Goal: Task Accomplishment & Management: Complete application form

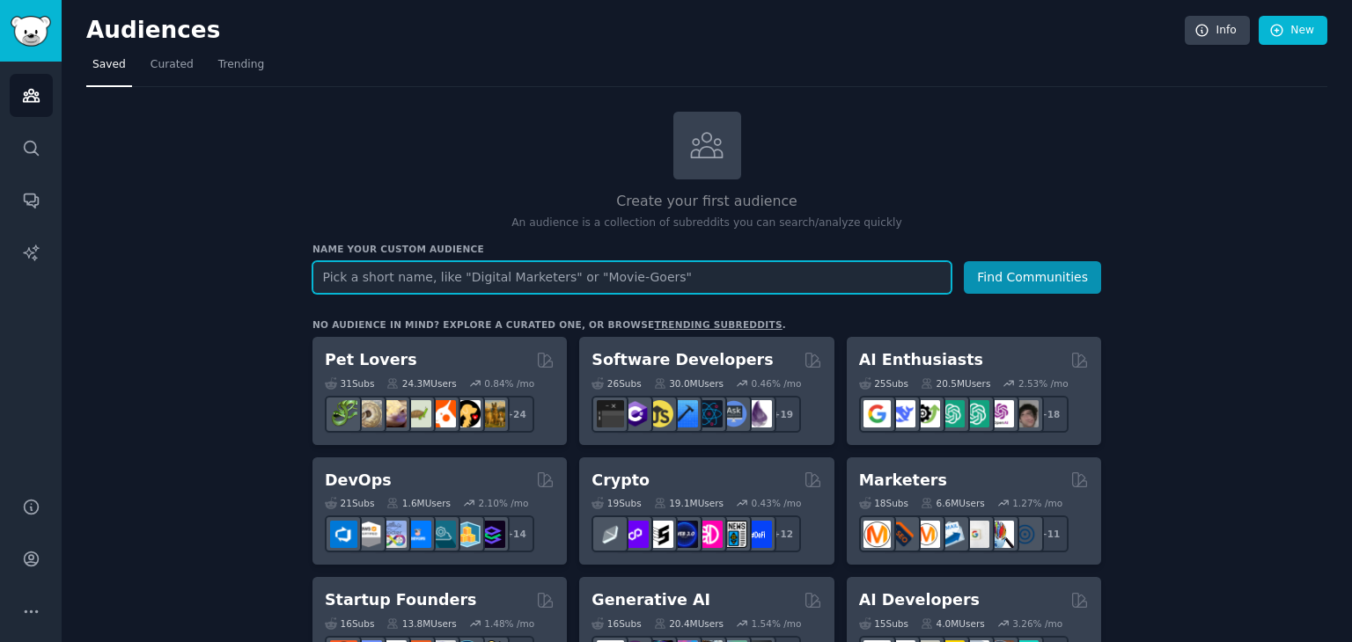
click at [694, 278] on input "text" at bounding box center [631, 277] width 639 height 33
type input "DIY Homeowners"
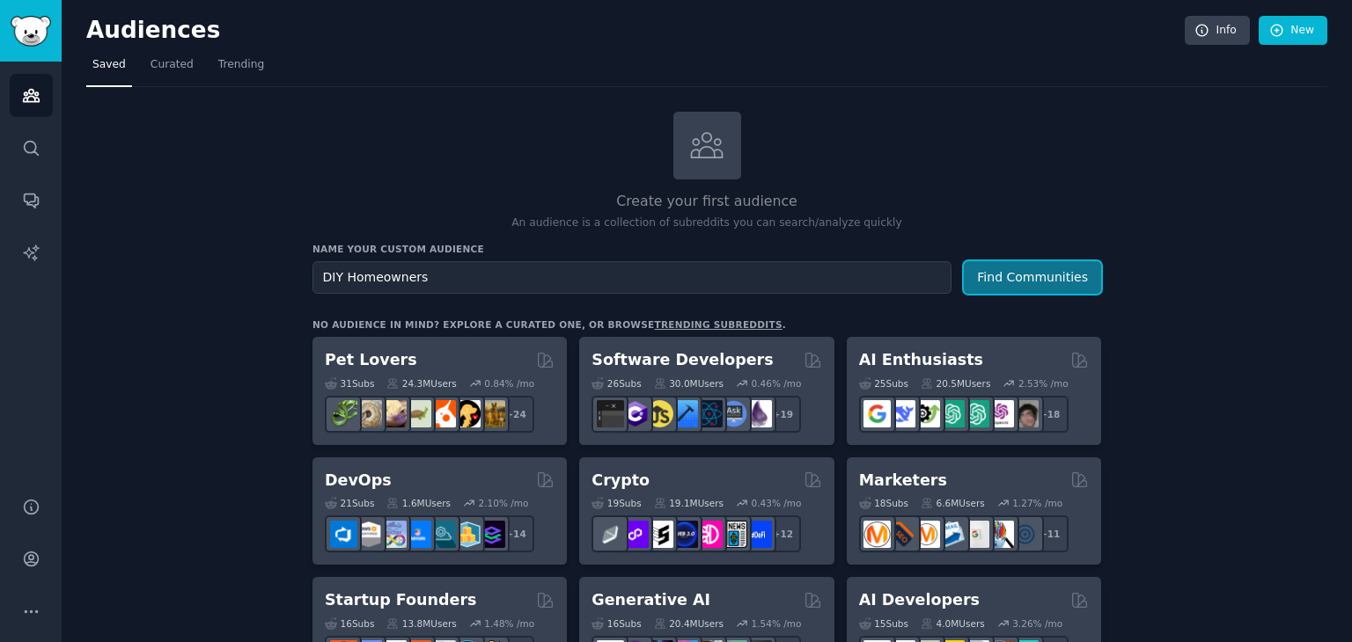
click at [1077, 282] on button "Find Communities" at bounding box center [1032, 277] width 137 height 33
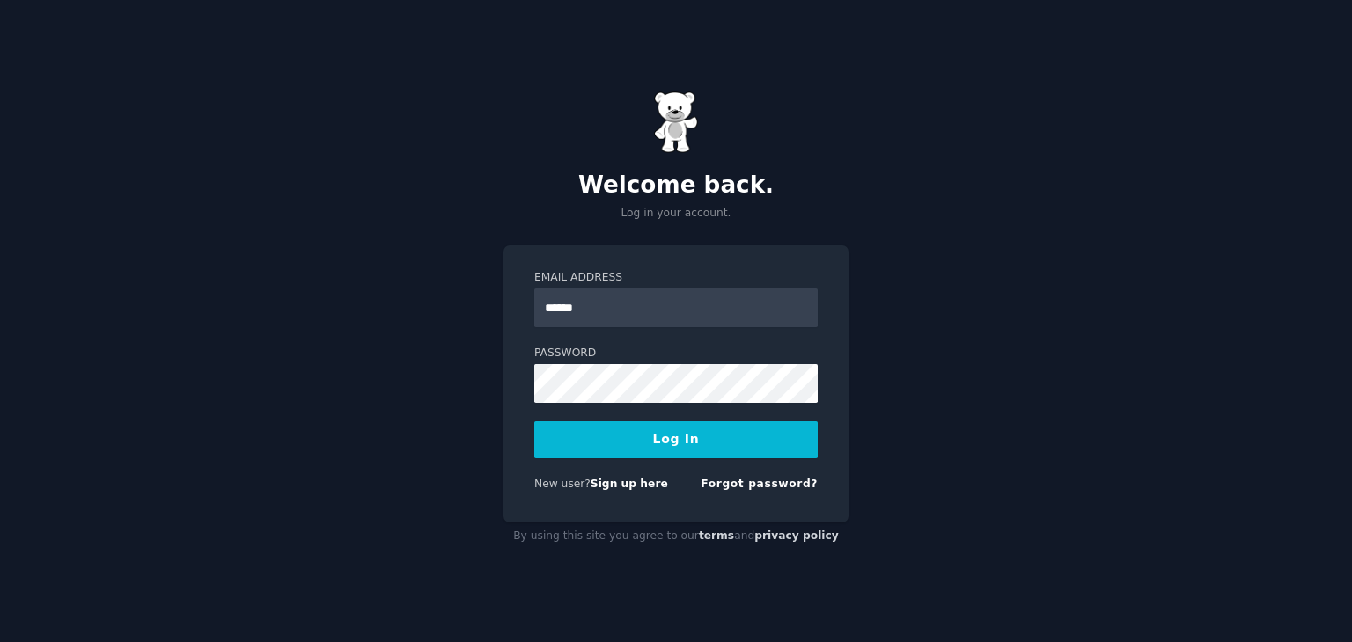
type input "**********"
click at [640, 440] on button "Log In" at bounding box center [675, 440] width 283 height 37
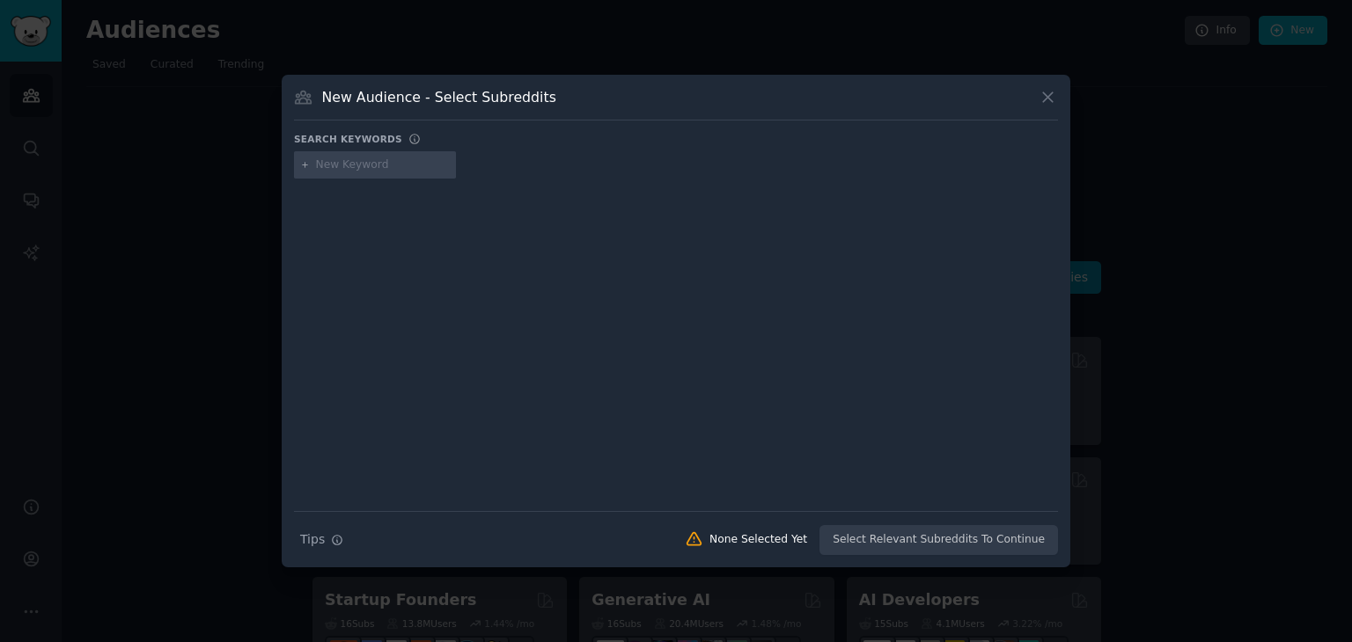
click at [405, 170] on input "text" at bounding box center [383, 166] width 134 height 16
type input "DIY Homeowners"
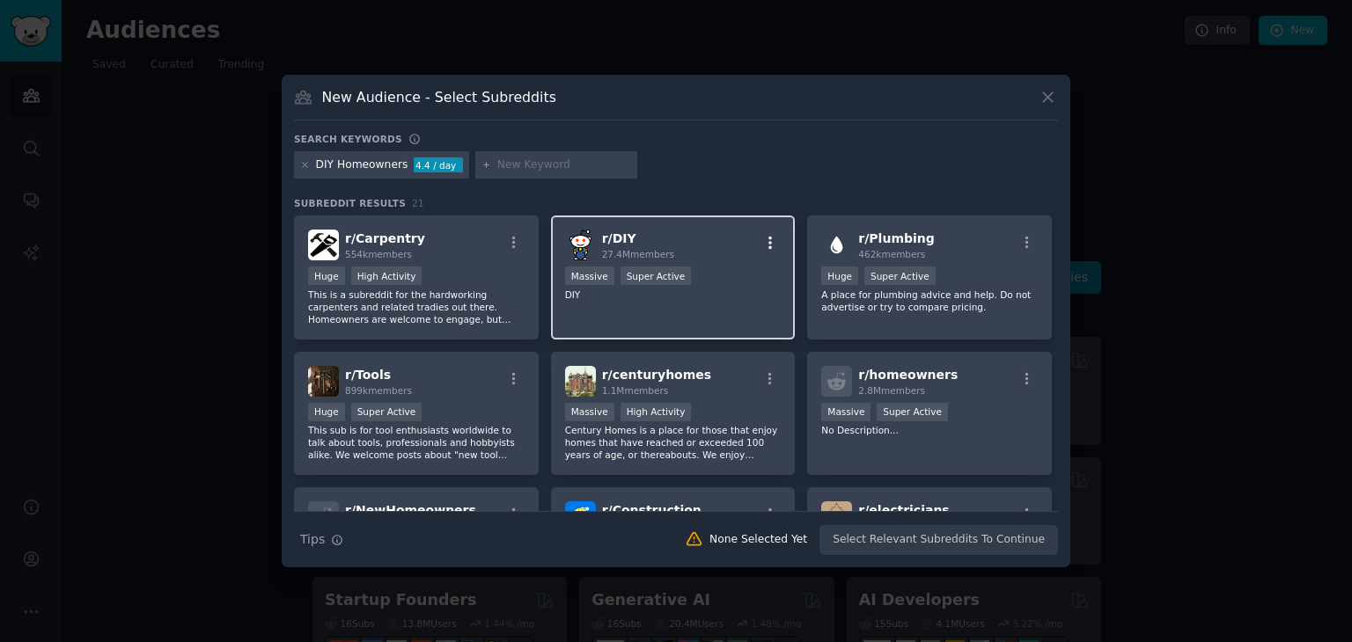
click at [771, 240] on icon "button" at bounding box center [770, 243] width 16 height 16
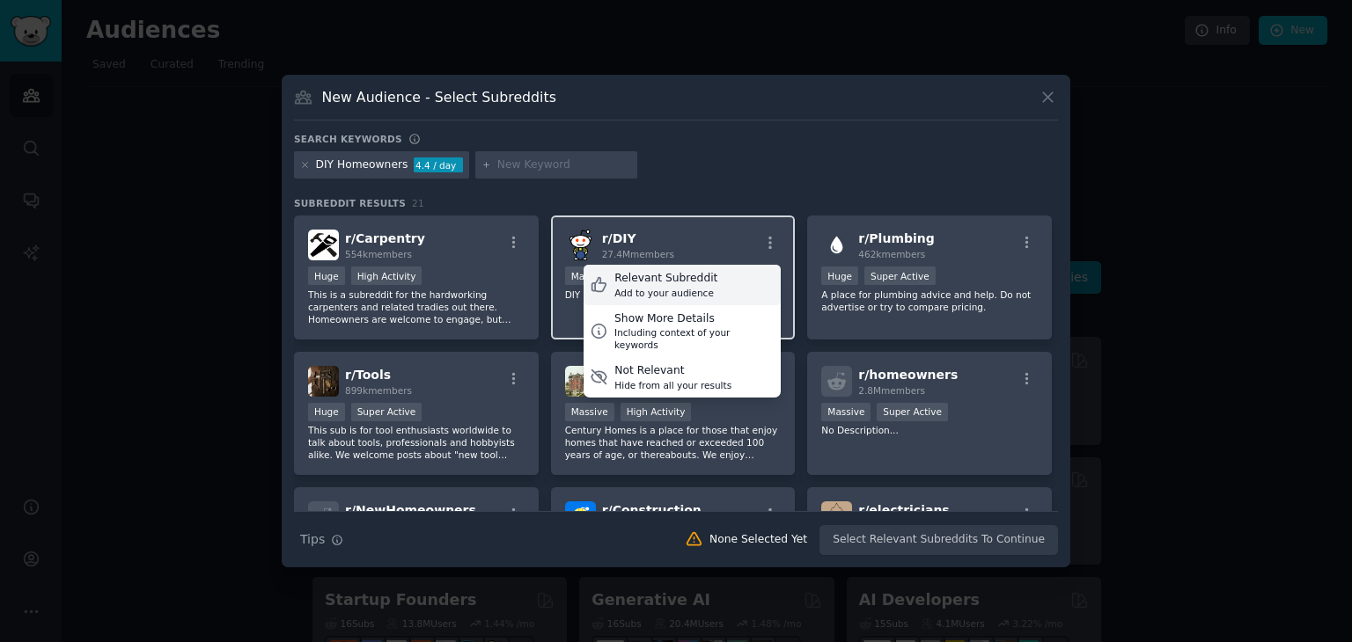
click at [731, 285] on div "Relevant Subreddit Add to your audience" at bounding box center [682, 285] width 197 height 40
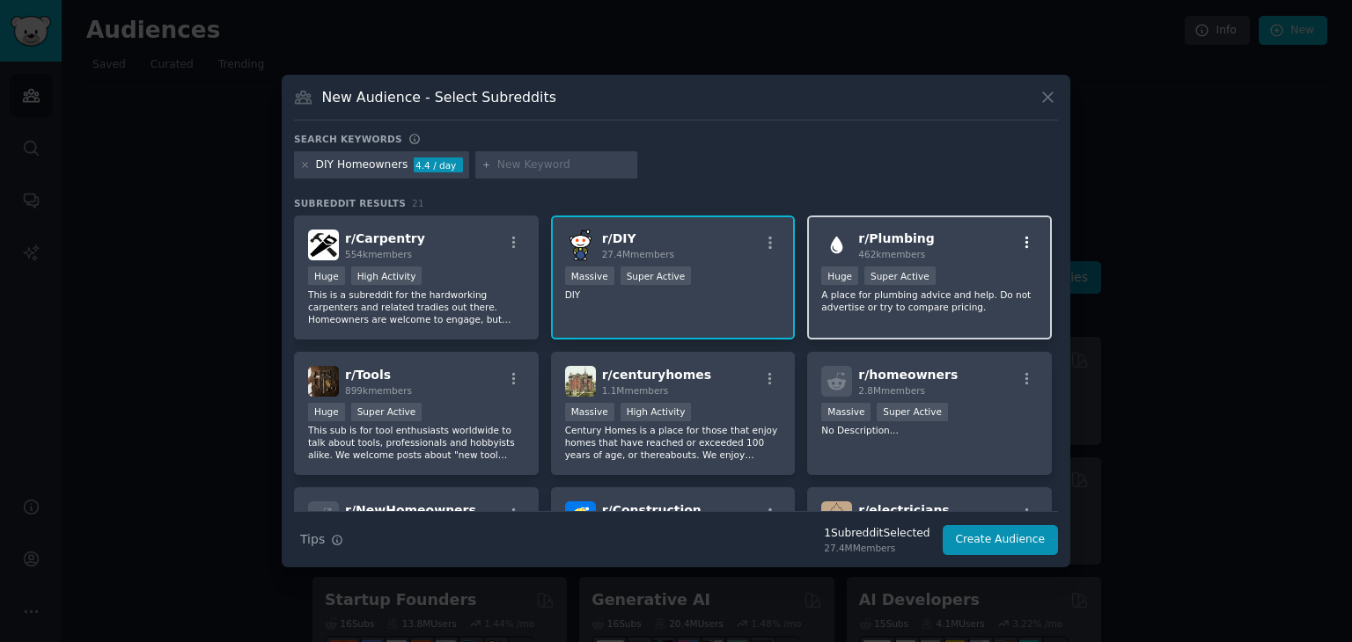
click at [1022, 240] on icon "button" at bounding box center [1027, 243] width 16 height 16
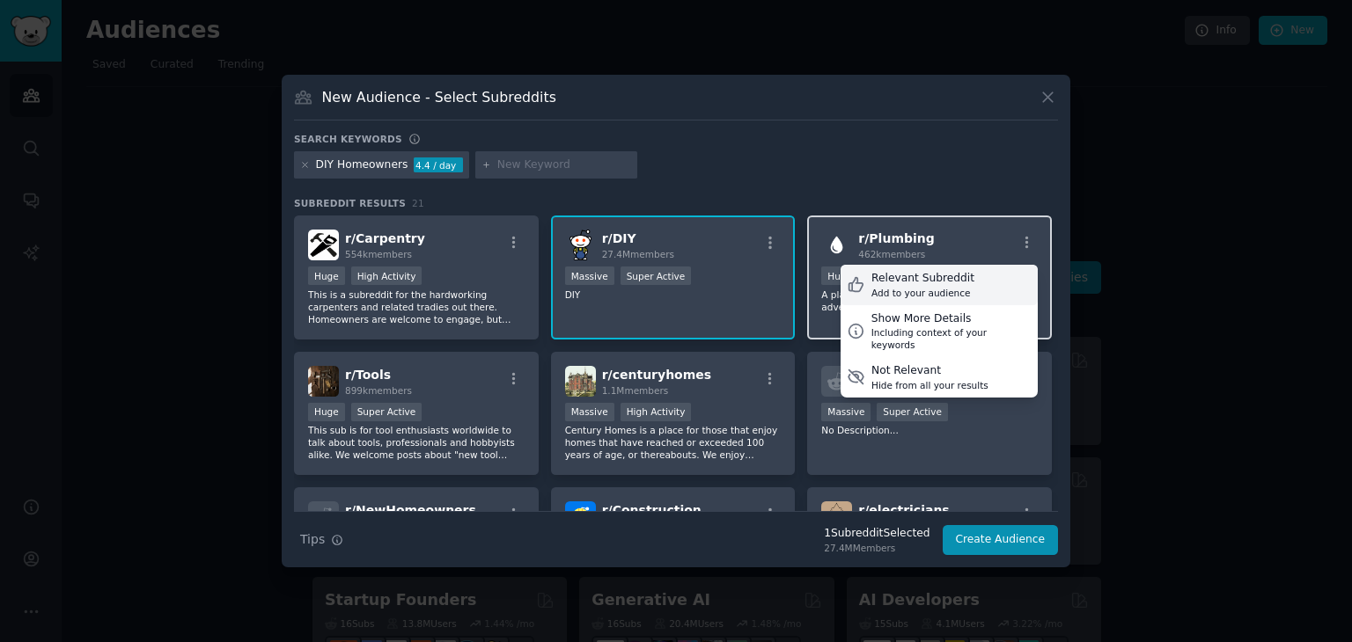
click at [995, 278] on div "Relevant Subreddit Add to your audience" at bounding box center [939, 285] width 197 height 40
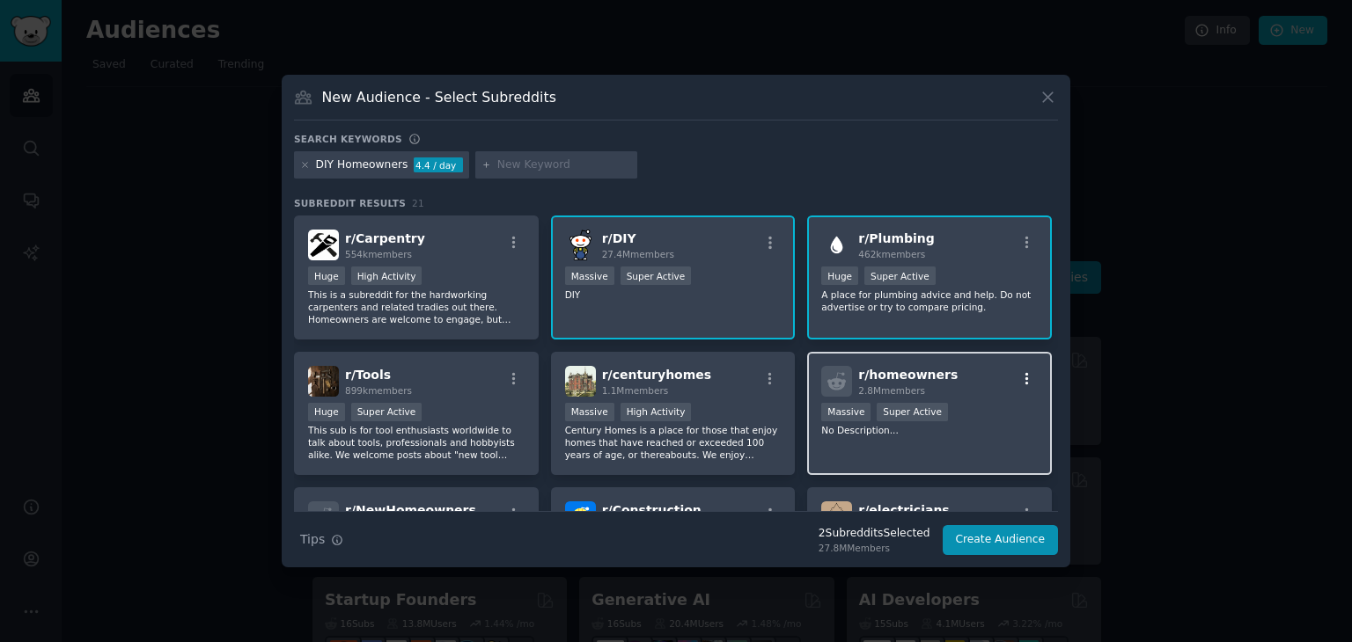
click at [1021, 379] on icon "button" at bounding box center [1027, 379] width 16 height 16
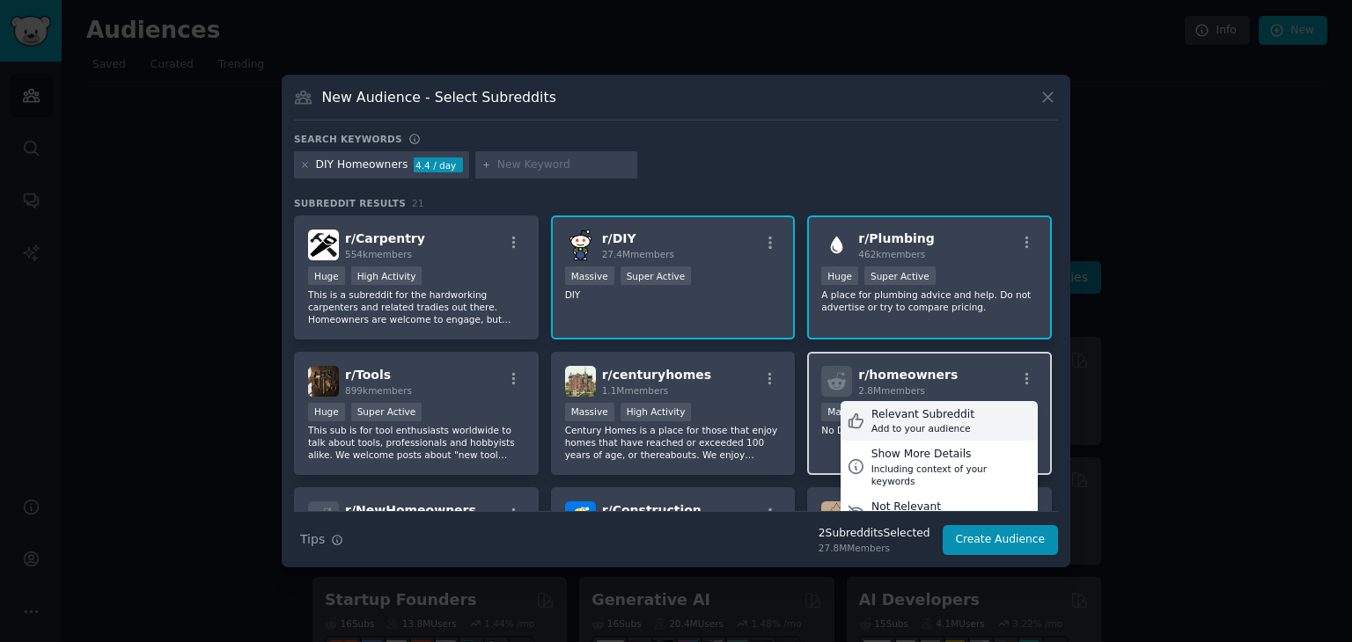
click at [991, 413] on div "Relevant Subreddit Add to your audience" at bounding box center [939, 421] width 197 height 40
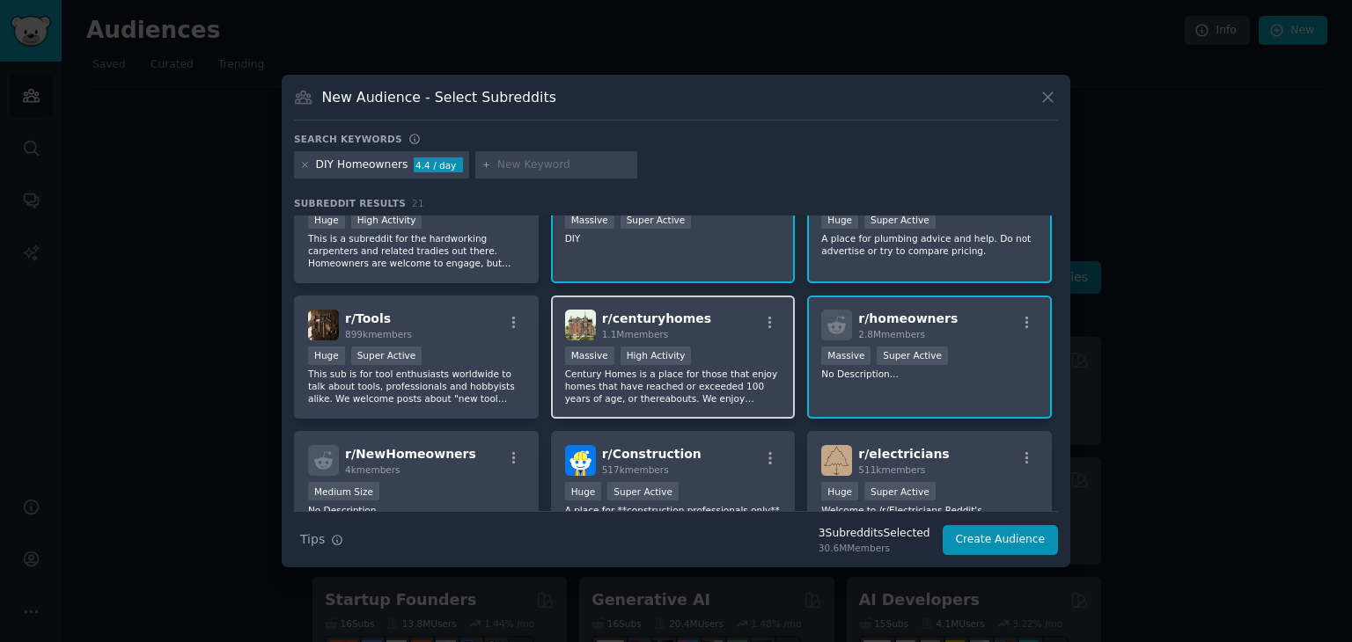
scroll to position [88, 0]
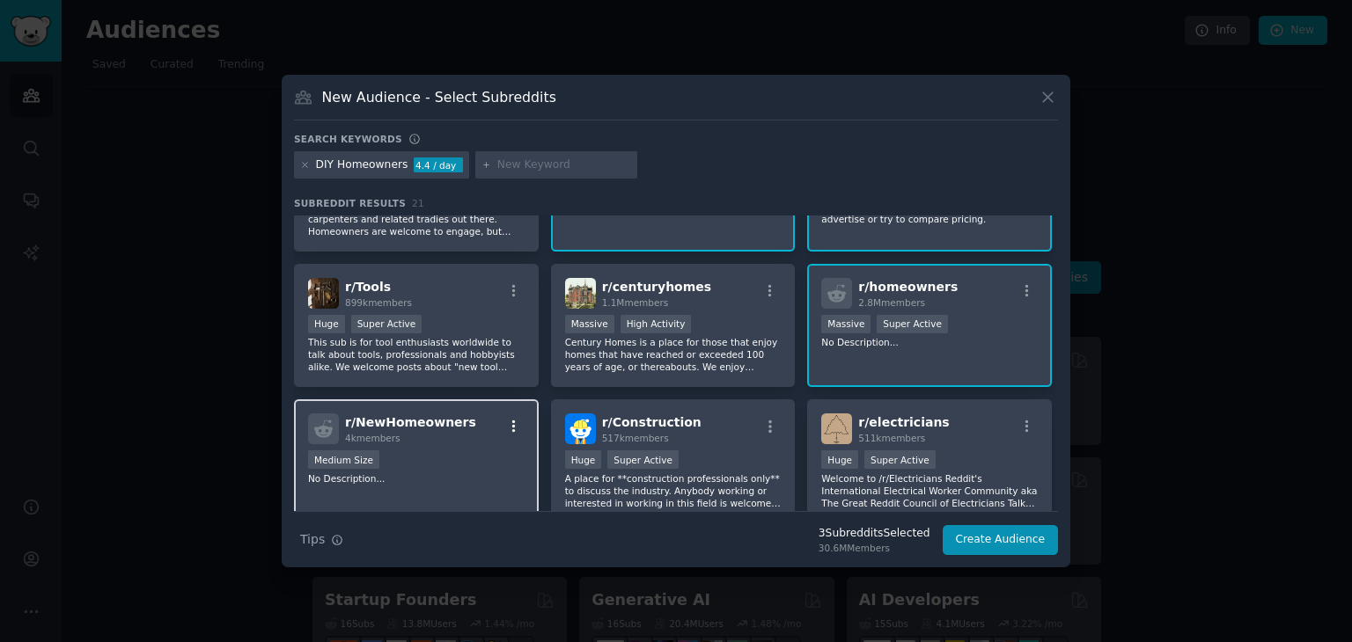
click at [513, 421] on icon "button" at bounding box center [514, 427] width 4 height 12
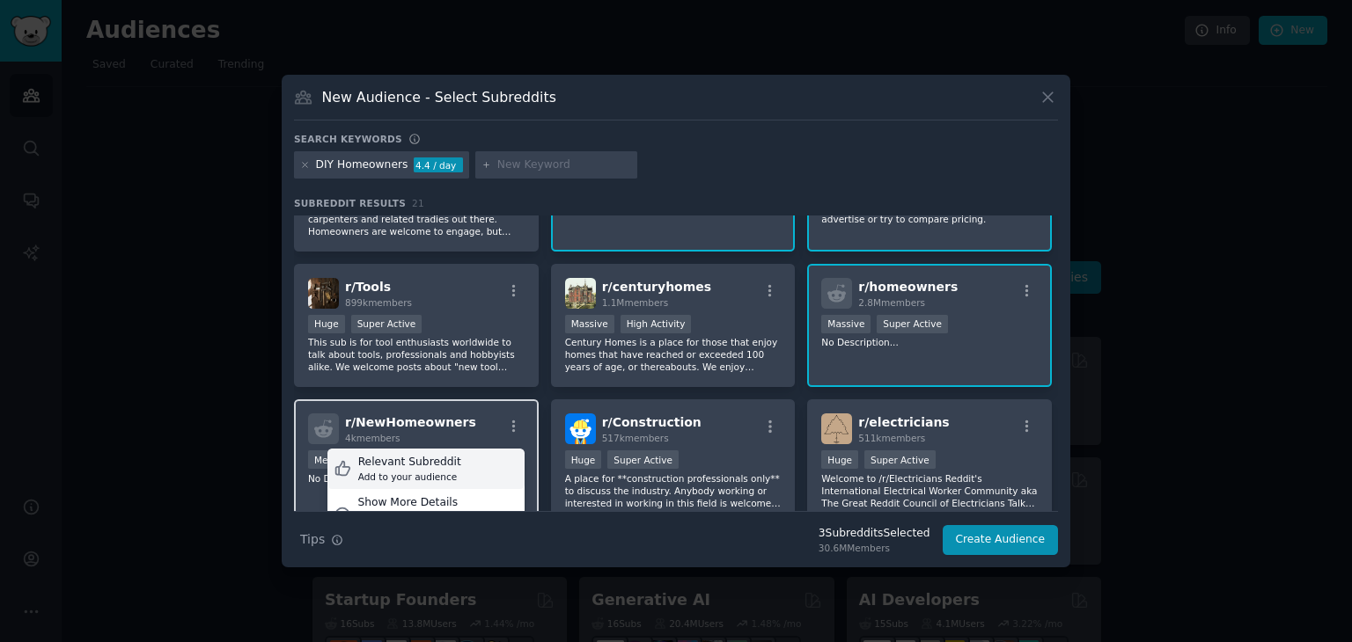
click at [461, 458] on div "Relevant Subreddit Add to your audience" at bounding box center [425, 469] width 197 height 40
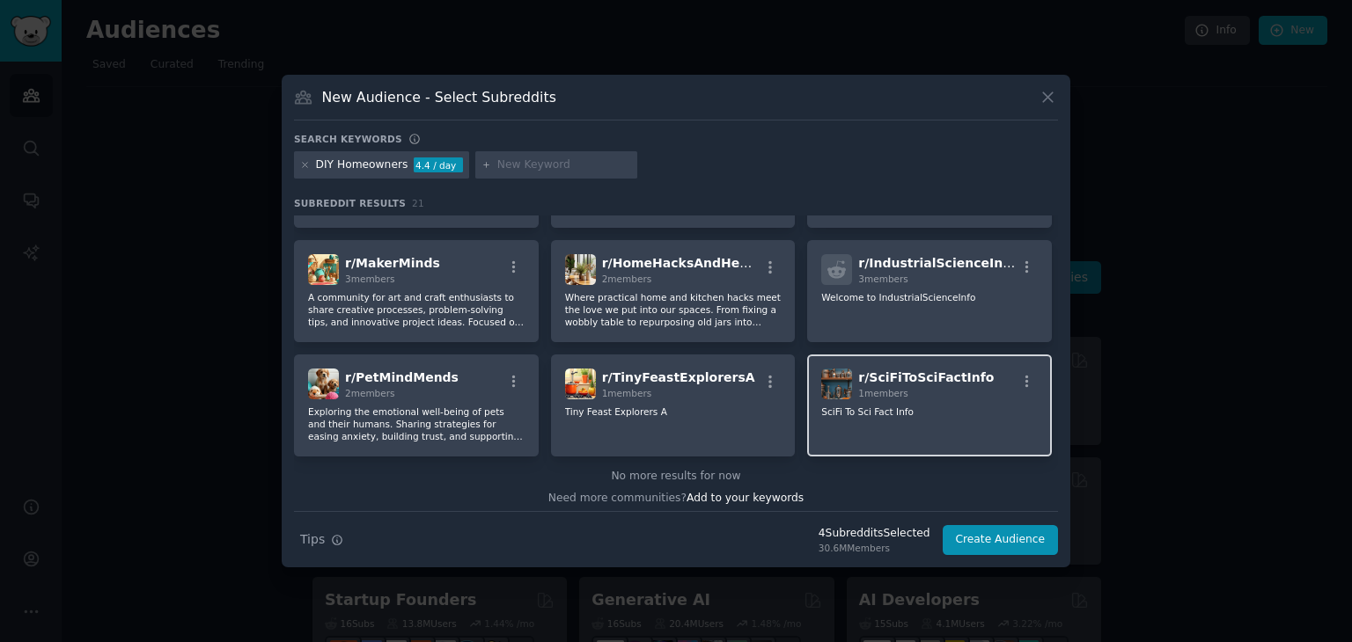
scroll to position [635, 0]
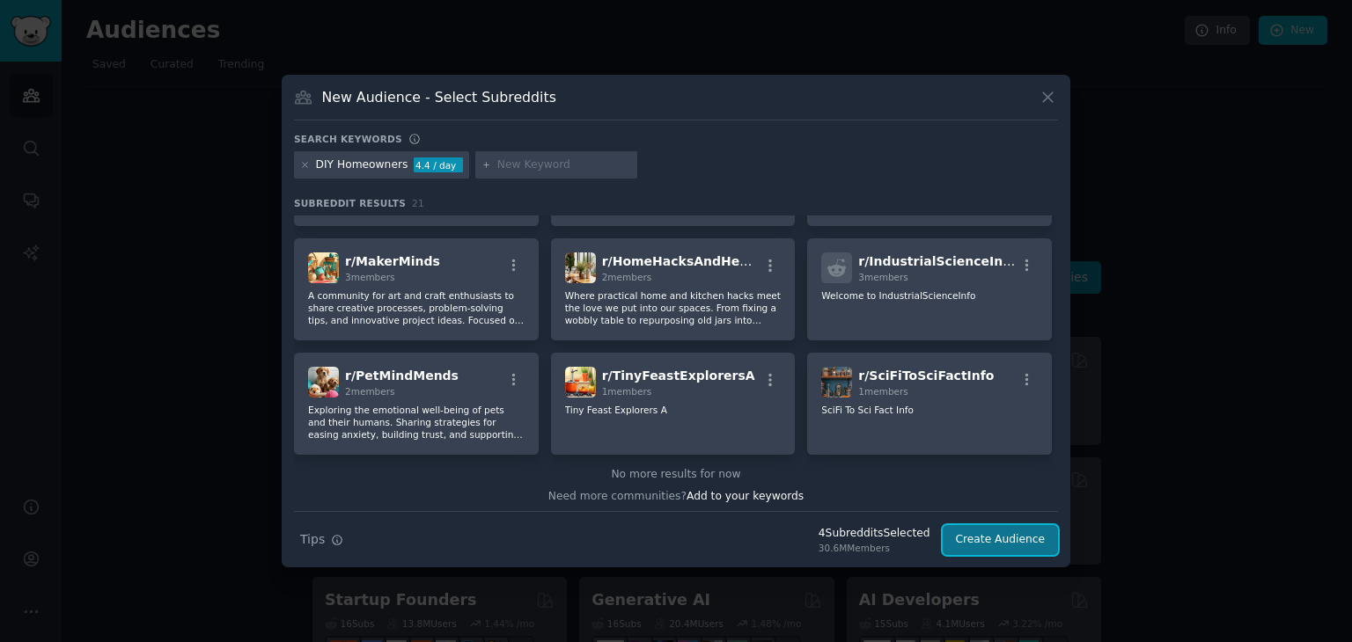
click at [1017, 546] on button "Create Audience" at bounding box center [1001, 540] width 116 height 30
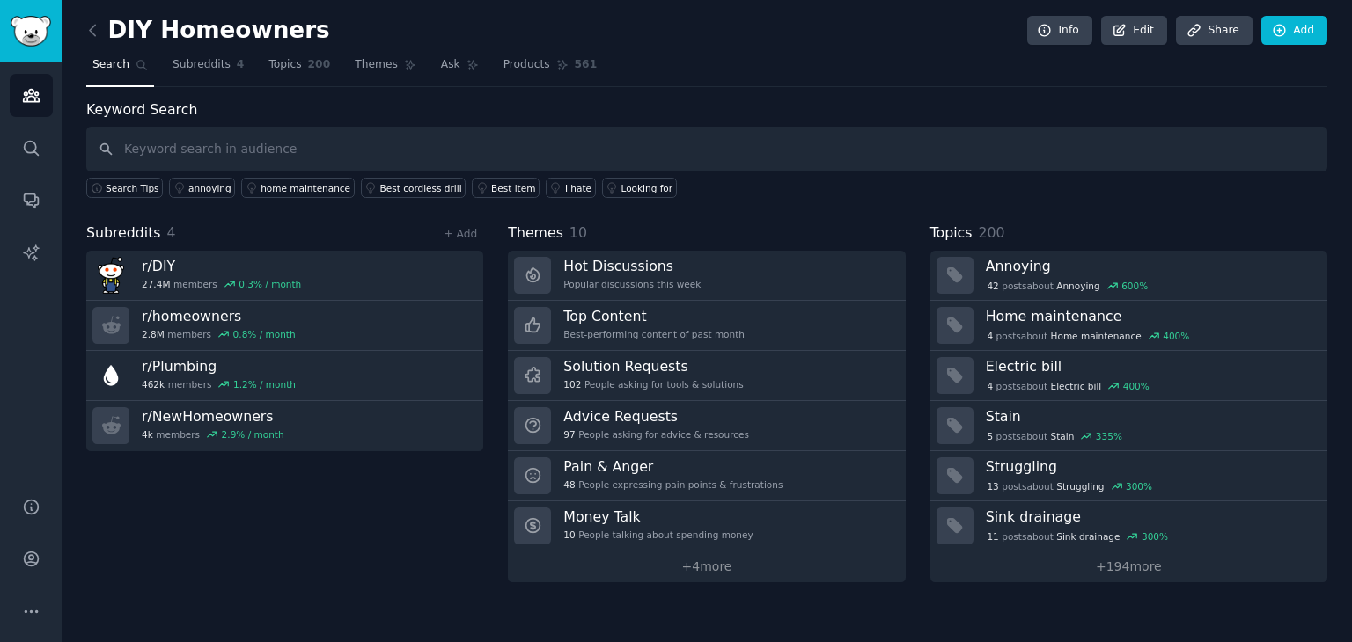
drag, startPoint x: 319, startPoint y: 0, endPoint x: 910, endPoint y: 76, distance: 596.3
click at [918, 82] on nav "Search Subreddits 4 Topics 200 Themes Ask Products 561" at bounding box center [706, 69] width 1241 height 36
